Goal: Task Accomplishment & Management: Manage account settings

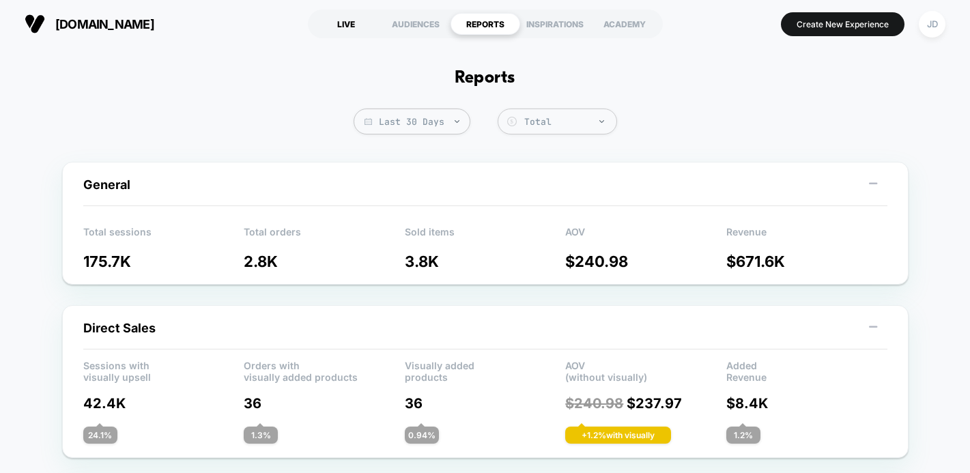
click at [336, 21] on div "LIVE" at bounding box center [346, 24] width 70 height 22
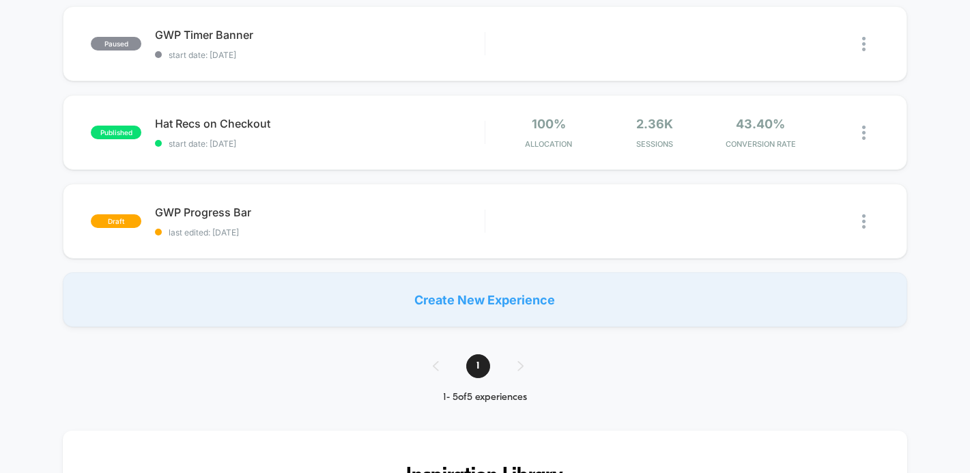
scroll to position [356, 0]
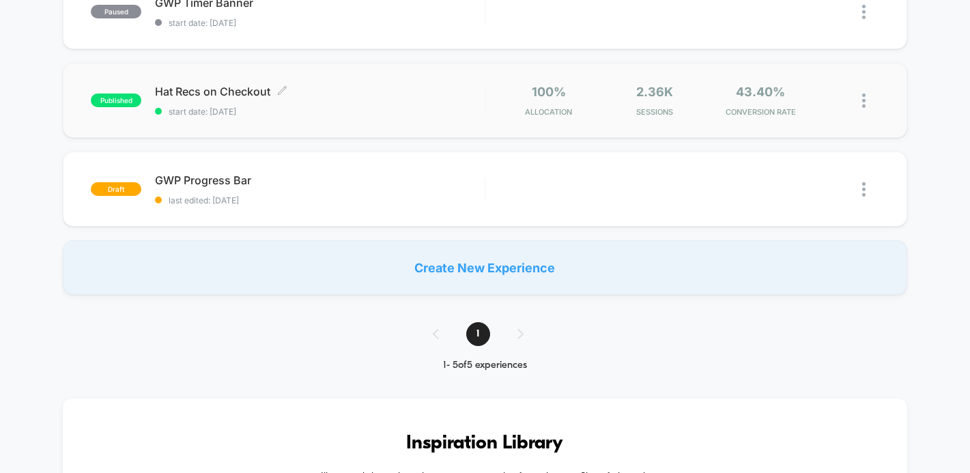
click at [356, 104] on div "Hat Recs on Checkout Click to edit experience details Click to edit experience …" at bounding box center [319, 101] width 329 height 32
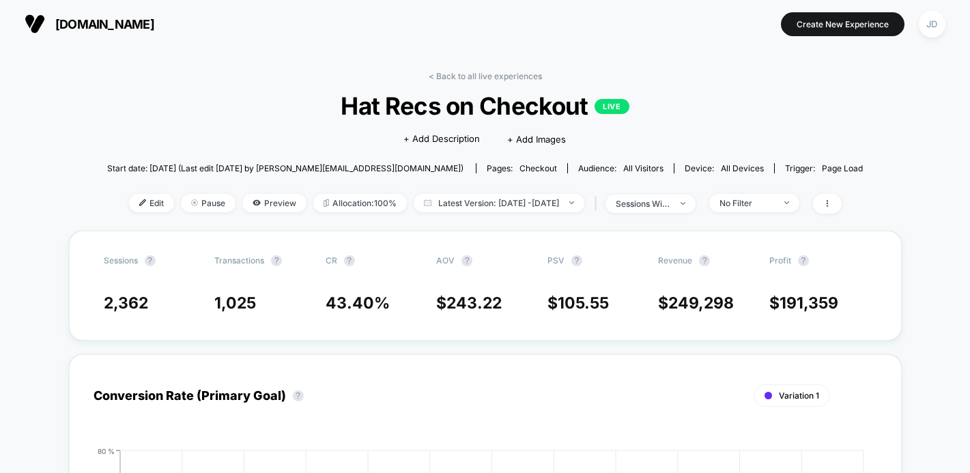
click at [170, 212] on div "Edit Pause Preview Allocation: 100% Latest Version: [DATE] - [DATE] | sessions …" at bounding box center [485, 204] width 756 height 20
click at [191, 203] on img at bounding box center [194, 202] width 7 height 7
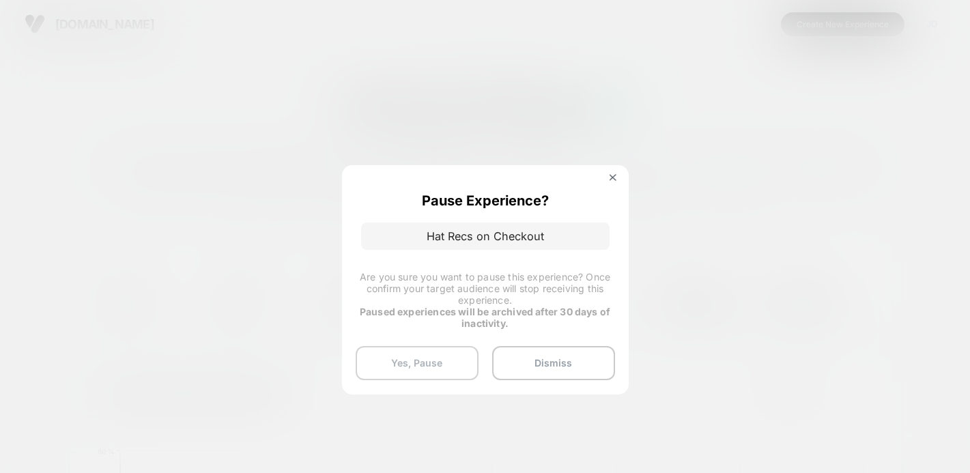
click at [412, 369] on button "Yes, Pause" at bounding box center [417, 363] width 123 height 34
